Goal: Navigation & Orientation: Find specific page/section

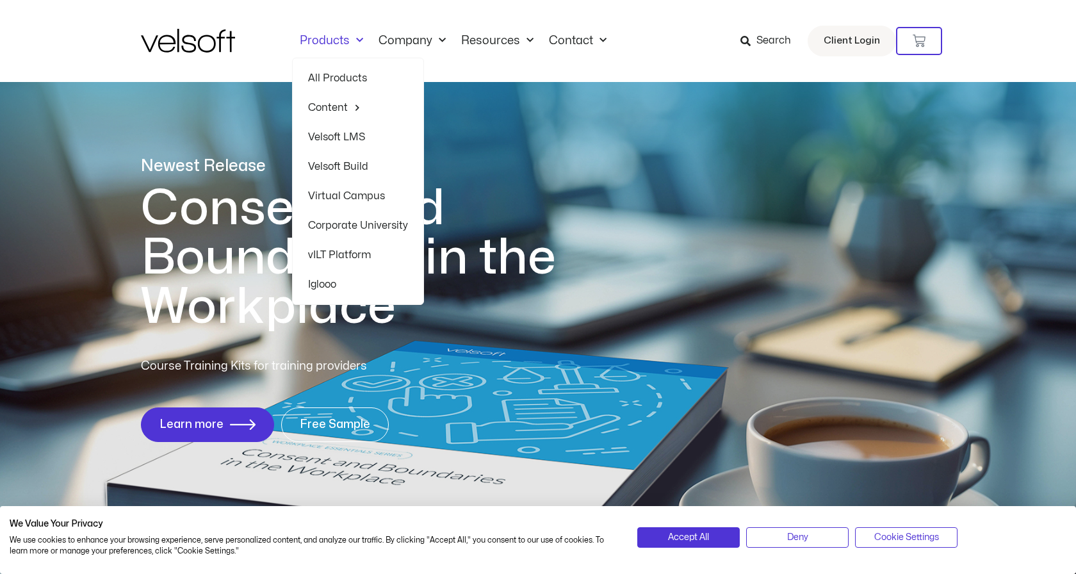
click at [340, 38] on link "Products" at bounding box center [331, 41] width 79 height 14
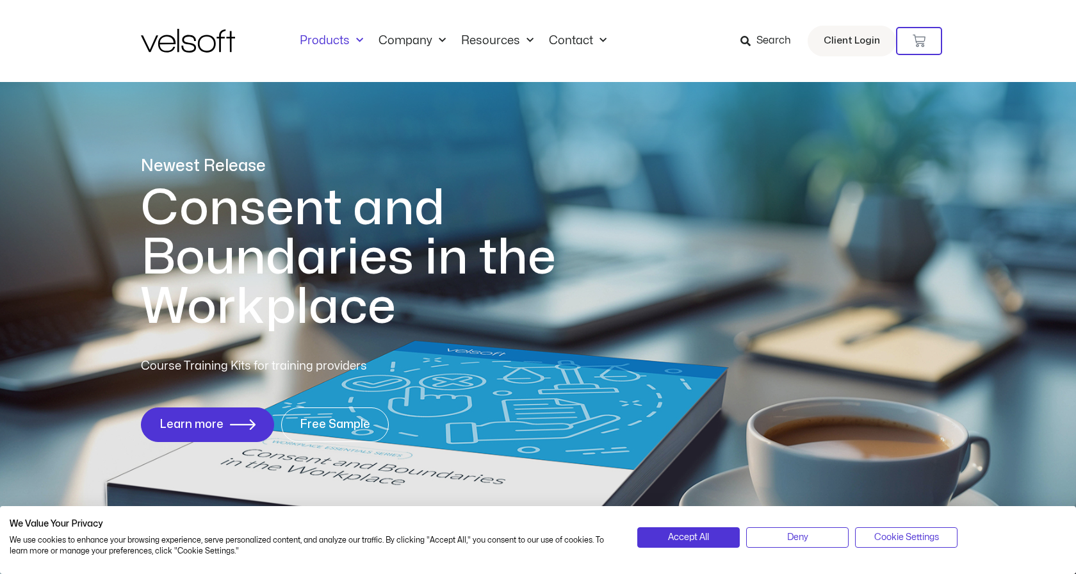
click at [340, 38] on link "Products" at bounding box center [331, 41] width 79 height 14
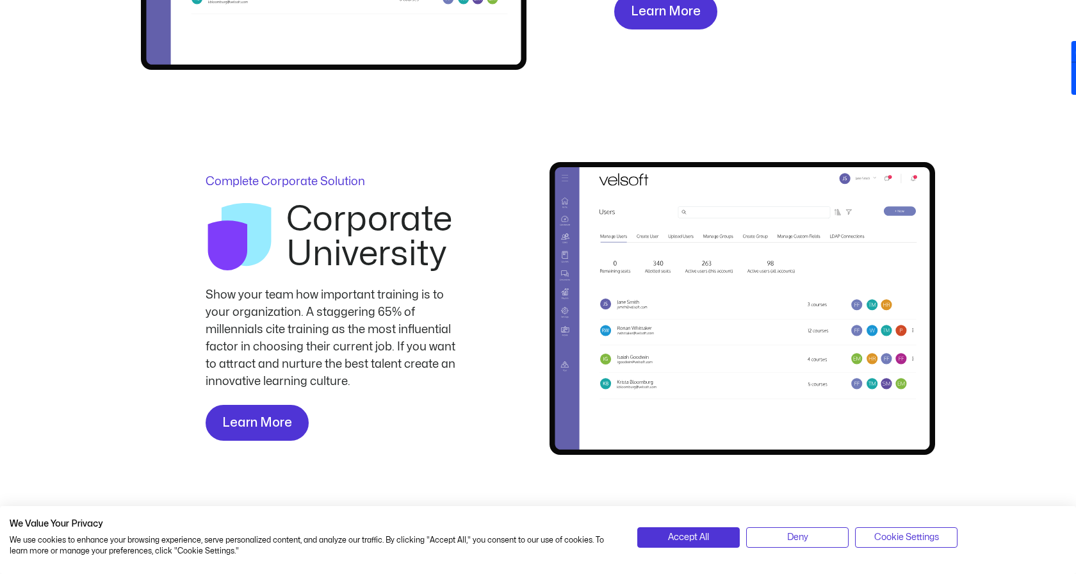
scroll to position [2240, 0]
